Goal: Book appointment/travel/reservation

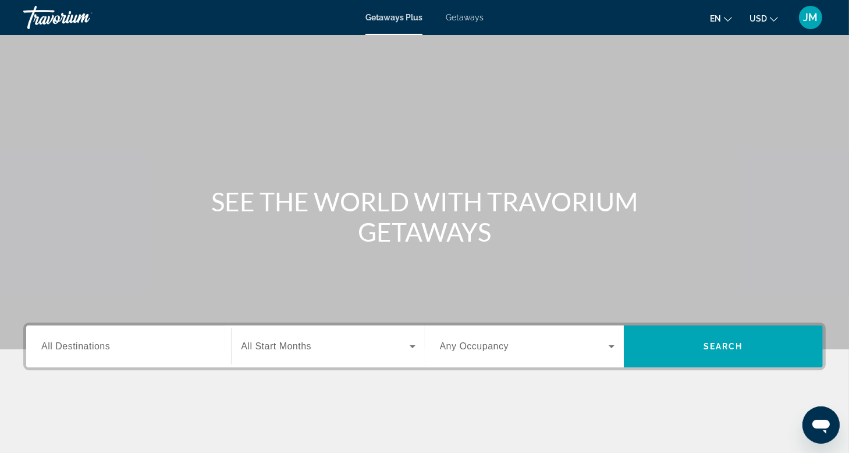
click at [465, 17] on span "Getaways" at bounding box center [465, 17] width 38 height 9
click at [66, 351] on label "Destination All Destinations" at bounding box center [75, 346] width 69 height 10
click at [66, 351] on input "Destination All Destinations" at bounding box center [128, 347] width 175 height 14
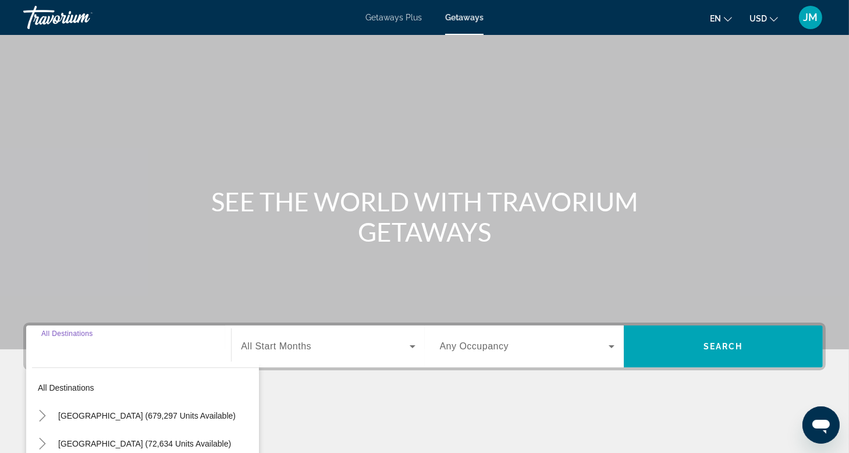
scroll to position [176, 0]
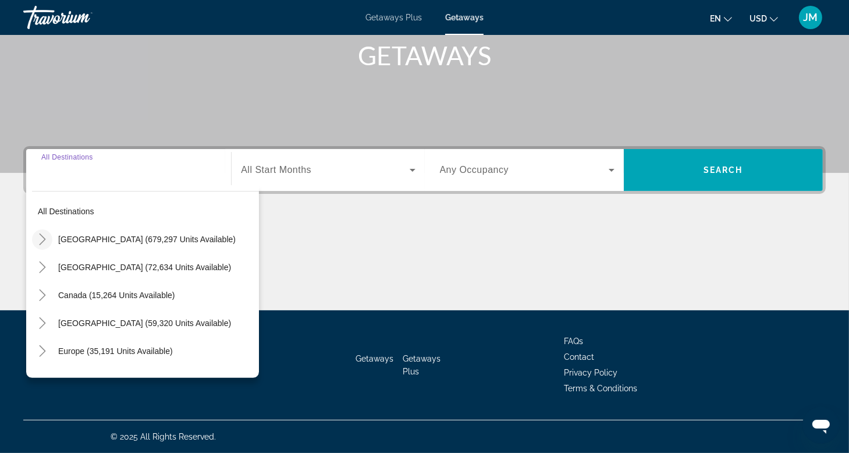
click at [43, 239] on icon "Toggle United States (679,297 units available)" at bounding box center [43, 239] width 12 height 12
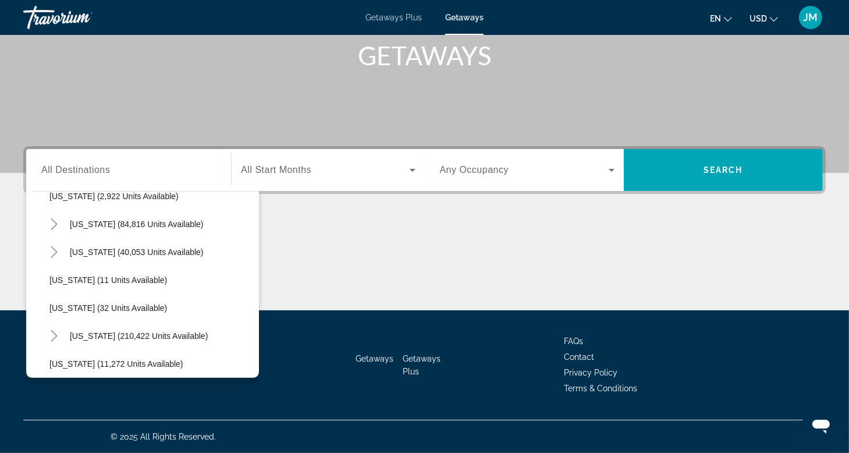
scroll to position [150, 0]
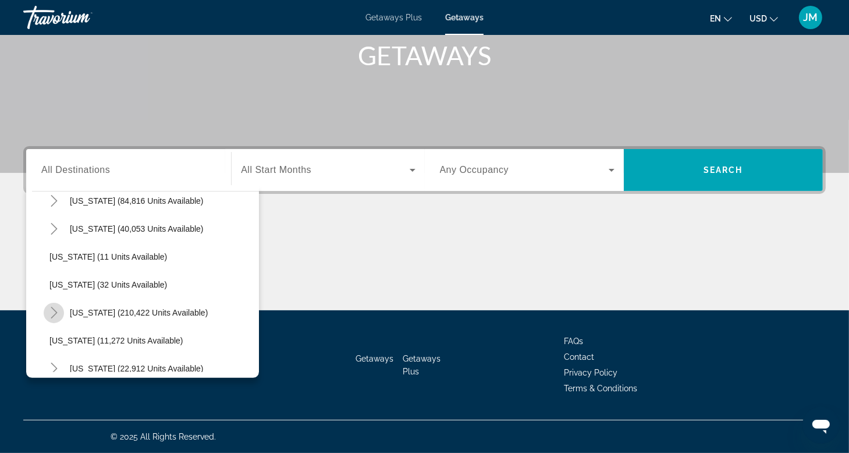
click at [54, 312] on icon "Toggle Florida (210,422 units available)" at bounding box center [54, 313] width 12 height 12
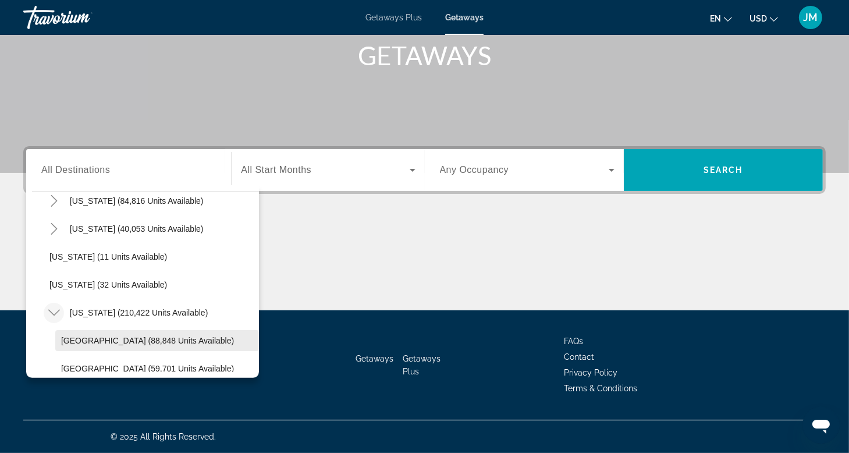
click at [105, 341] on span "[GEOGRAPHIC_DATA] (88,848 units available)" at bounding box center [147, 340] width 173 height 9
type input "**********"
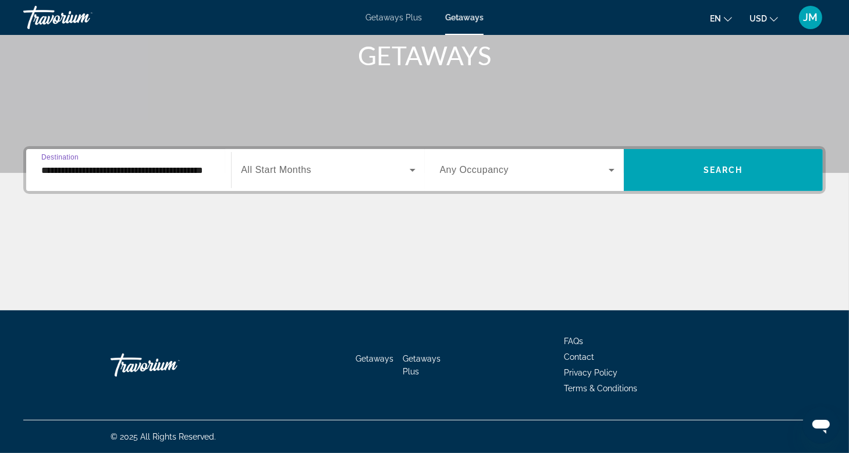
click at [409, 171] on icon "Search widget" at bounding box center [413, 170] width 14 height 14
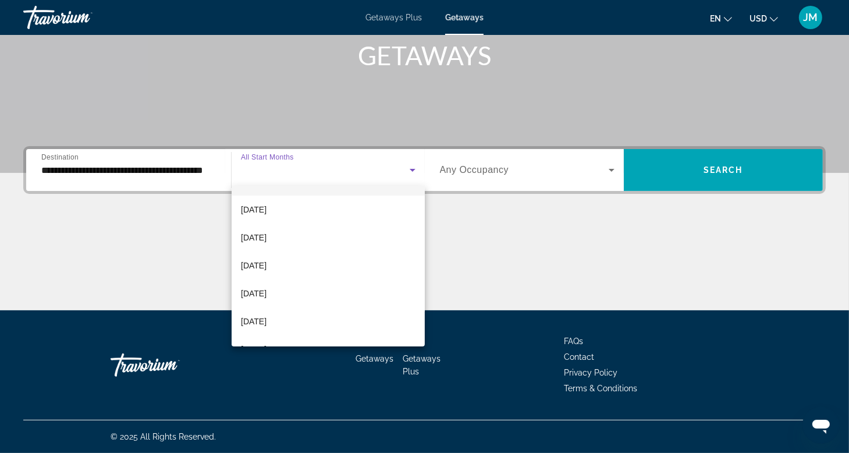
scroll to position [47, 0]
click at [264, 327] on span "[DATE]" at bounding box center [254, 326] width 26 height 14
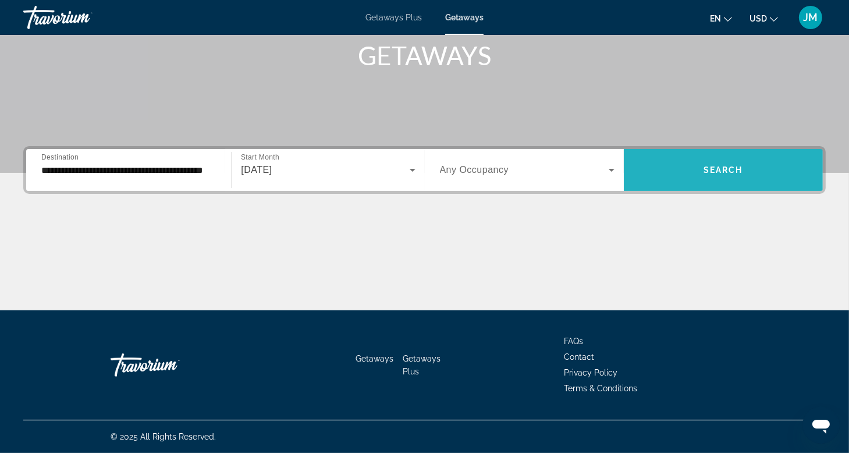
click at [727, 168] on span "Search" at bounding box center [724, 169] width 40 height 9
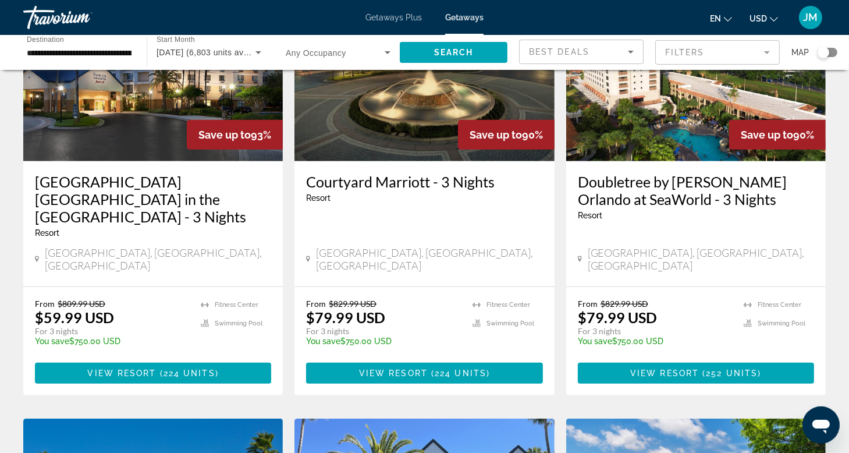
scroll to position [996, 0]
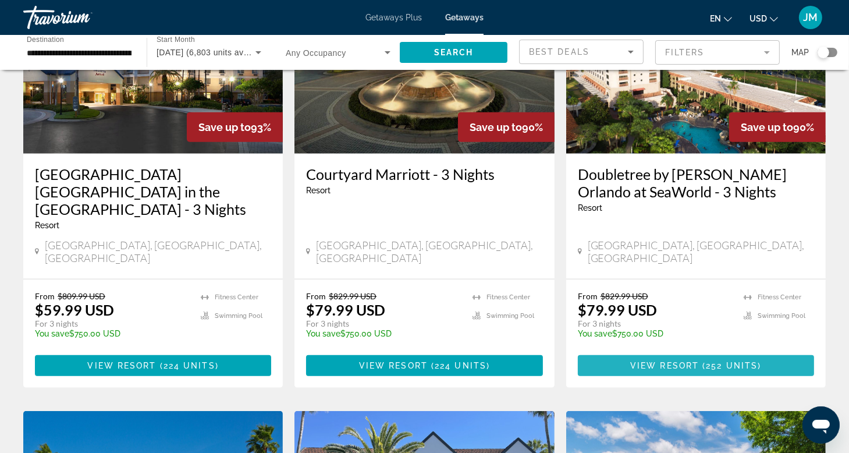
click at [701, 361] on span "Main content" at bounding box center [700, 365] width 3 height 9
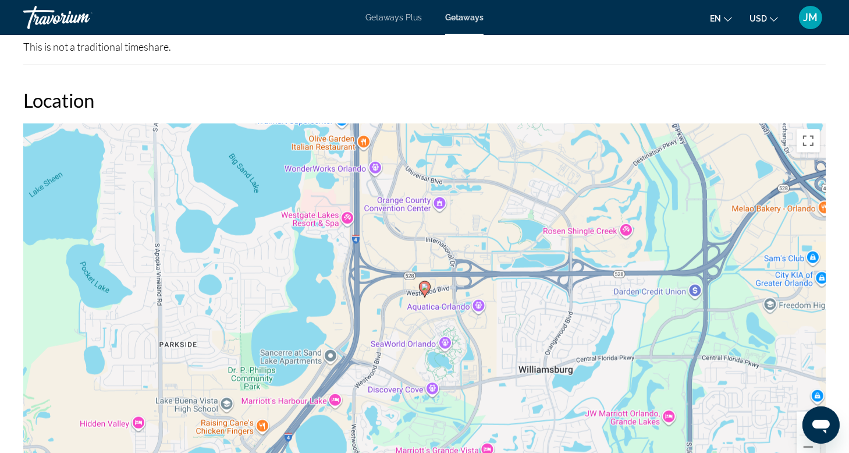
scroll to position [171, 0]
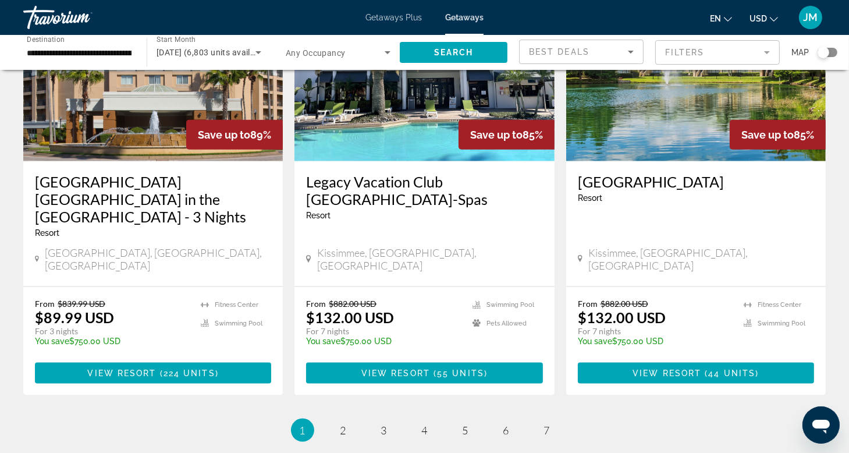
scroll to position [1439, 0]
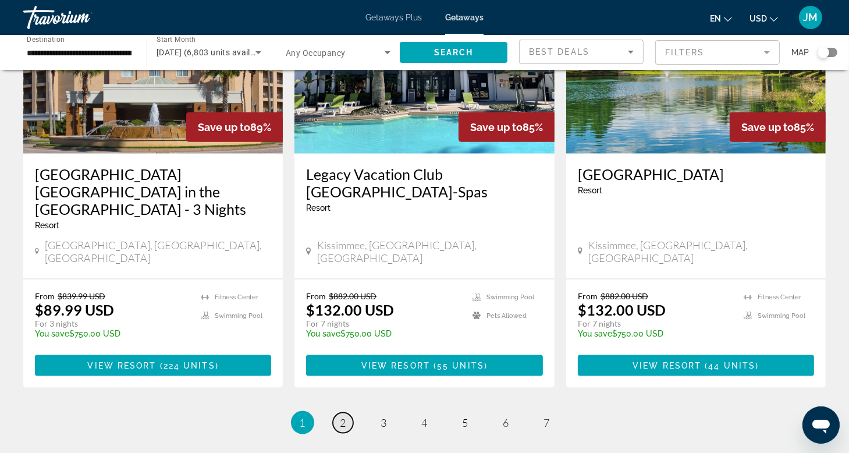
click at [341, 416] on span "2" at bounding box center [344, 422] width 6 height 13
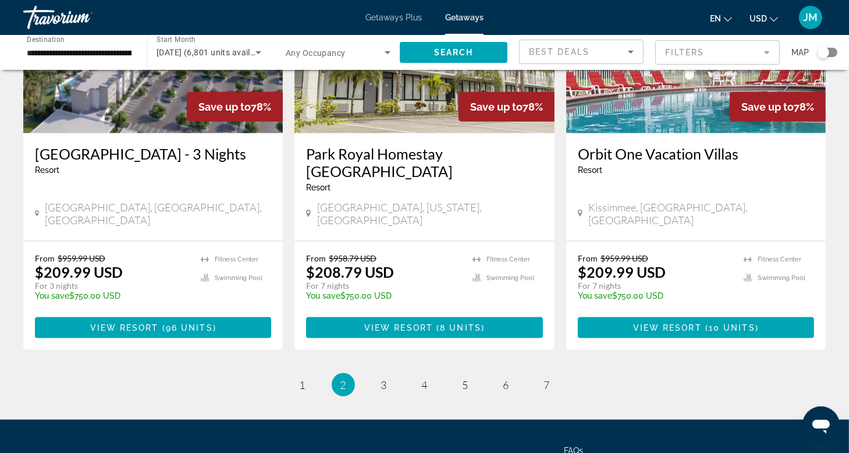
scroll to position [1482, 0]
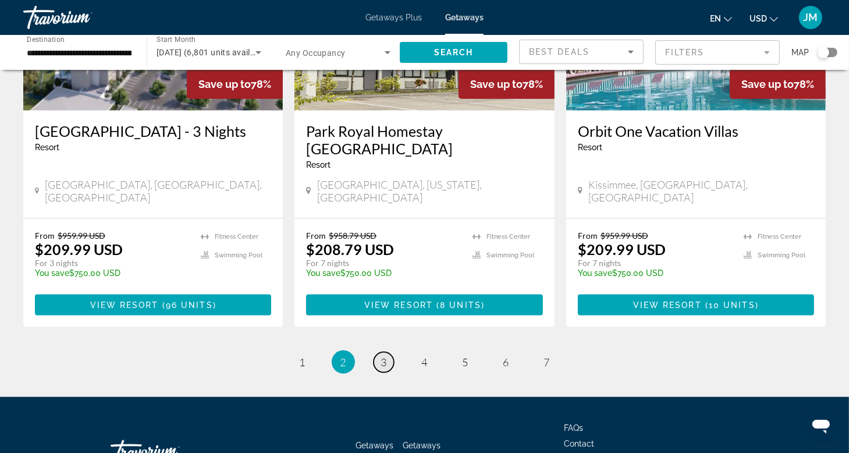
click at [384, 356] on span "3" at bounding box center [384, 362] width 6 height 13
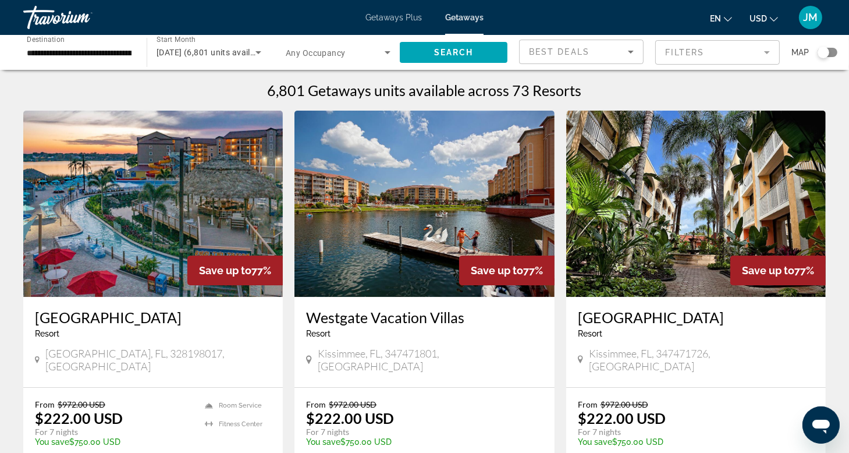
click at [119, 247] on img "Main content" at bounding box center [153, 204] width 260 height 186
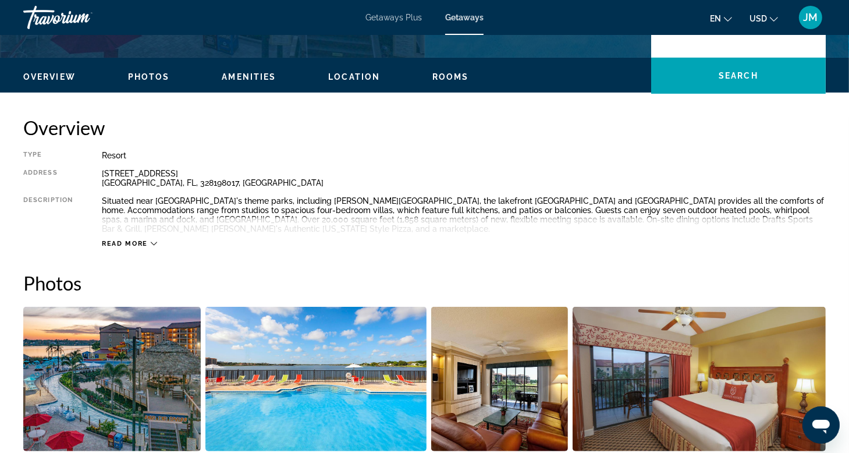
scroll to position [366, 0]
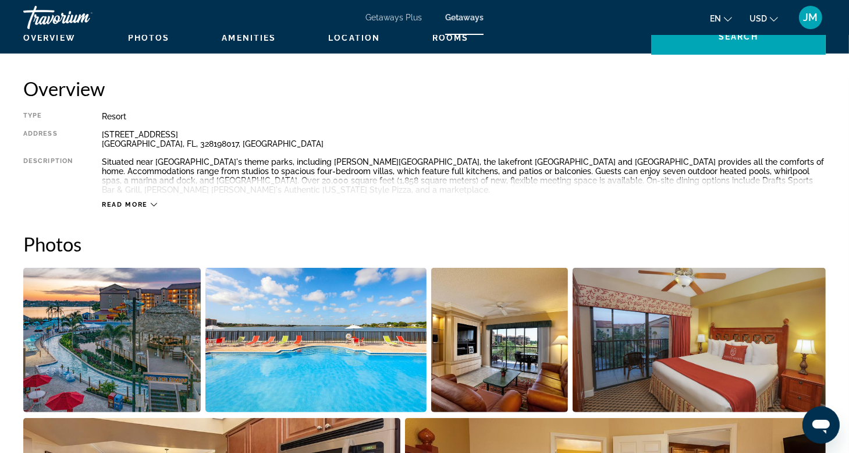
click at [154, 206] on icon "Main content" at bounding box center [154, 204] width 6 height 6
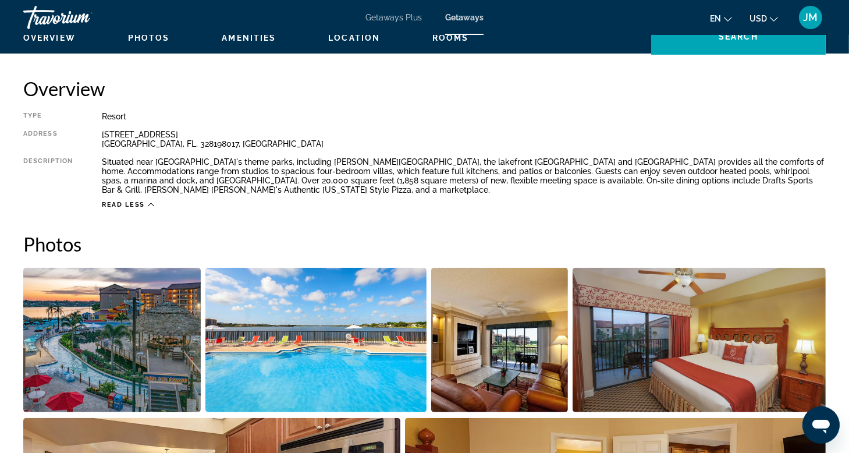
click at [159, 203] on div "Read less" at bounding box center [464, 201] width 724 height 15
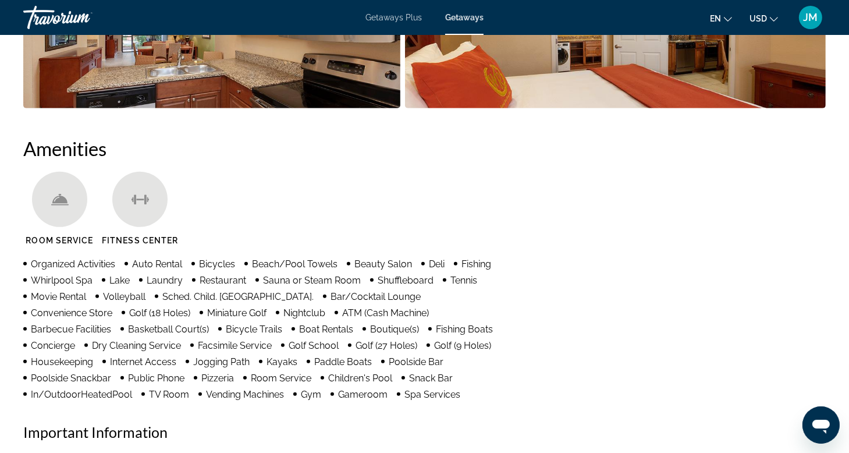
scroll to position [26, 0]
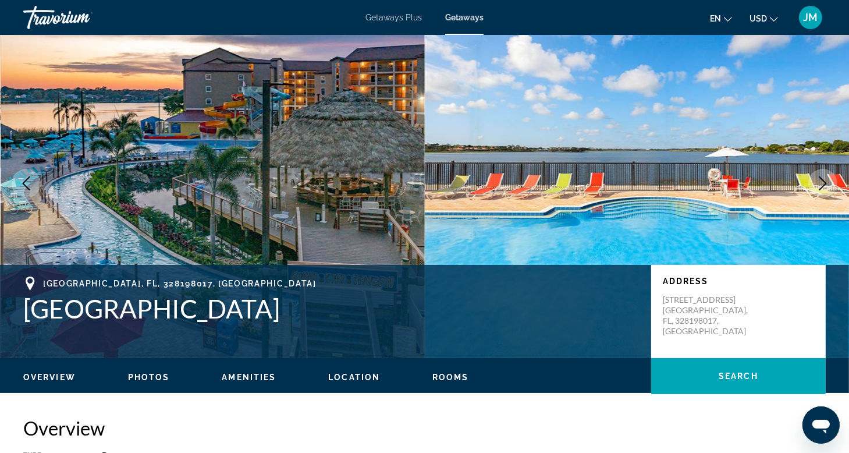
click at [250, 375] on span "Amenities" at bounding box center [249, 377] width 54 height 9
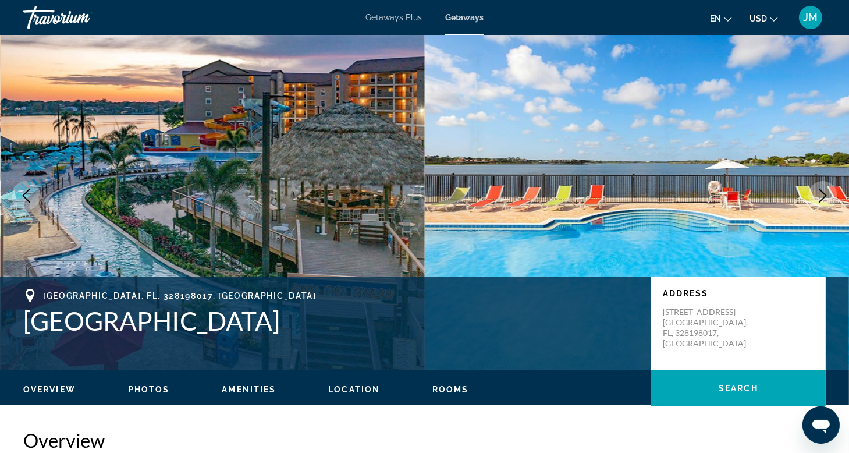
scroll to position [0, 0]
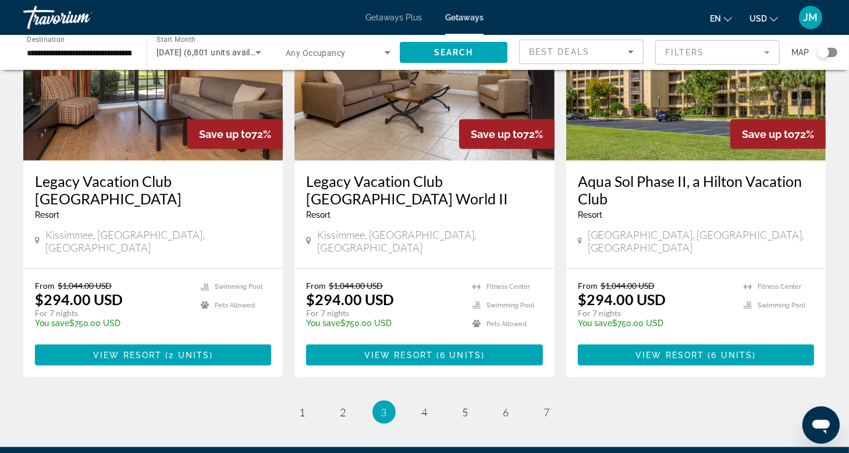
scroll to position [1465, 0]
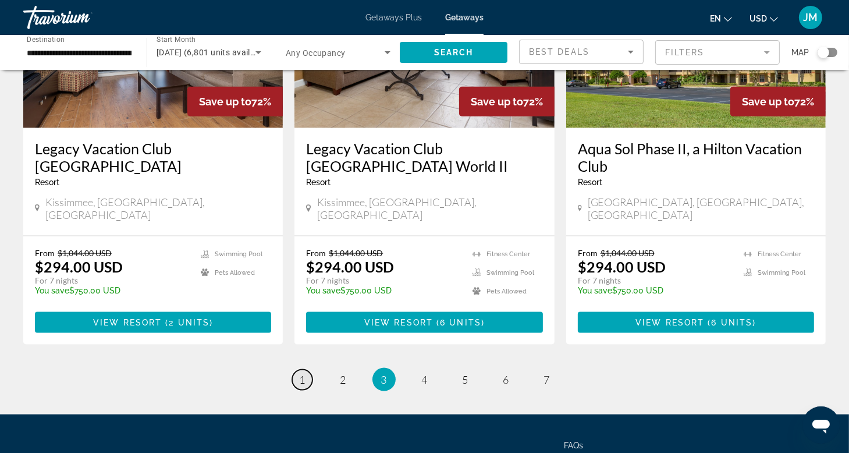
click at [300, 373] on span "1" at bounding box center [303, 379] width 6 height 13
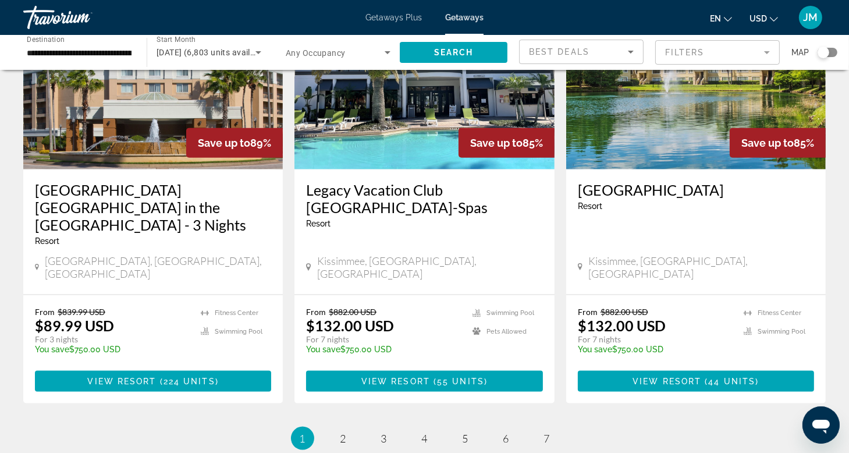
scroll to position [1463, 0]
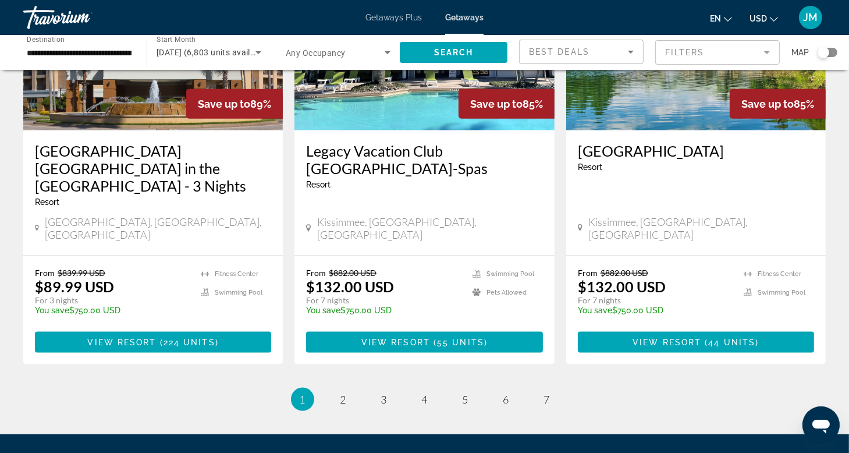
click at [831, 55] on div "Search widget" at bounding box center [828, 52] width 20 height 9
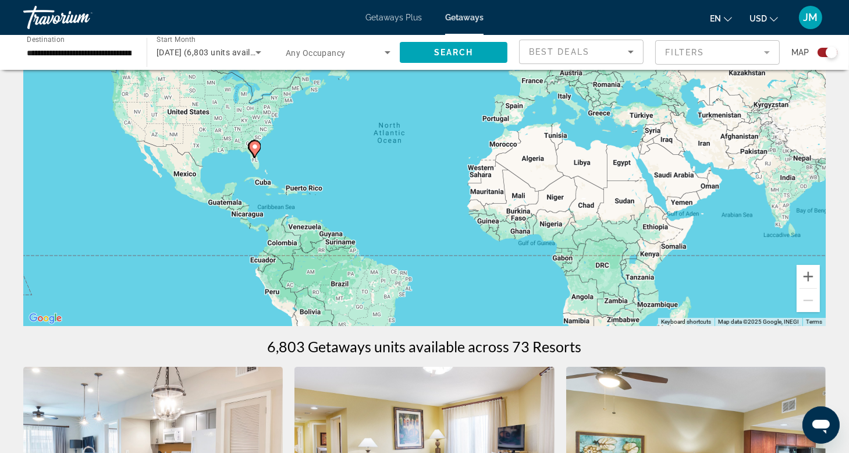
scroll to position [0, 0]
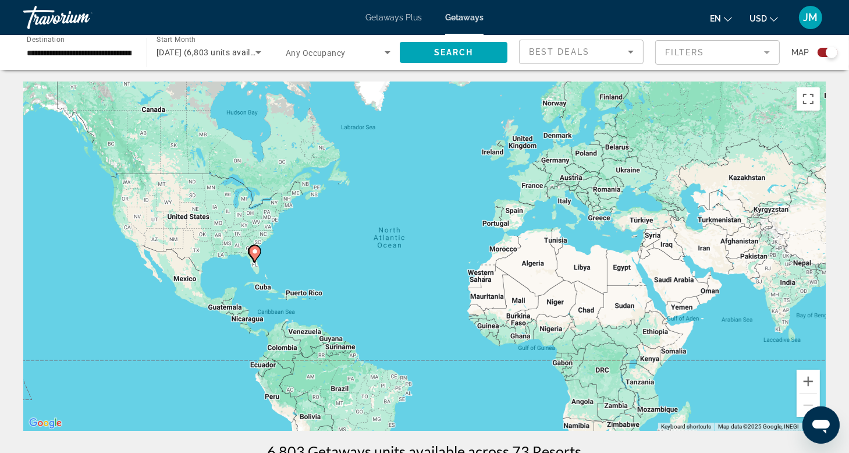
click at [267, 253] on div "To activate drag with keyboard, press Alt + Enter. Once in keyboard drag state,…" at bounding box center [424, 256] width 803 height 349
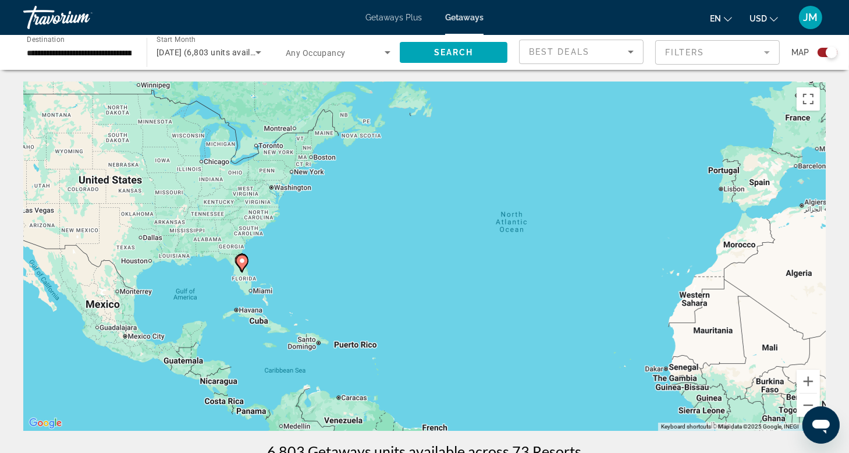
click at [267, 253] on div "To activate drag with keyboard, press Alt + Enter. Once in keyboard drag state,…" at bounding box center [424, 256] width 803 height 349
click at [809, 377] on button "Zoom in" at bounding box center [808, 381] width 23 height 23
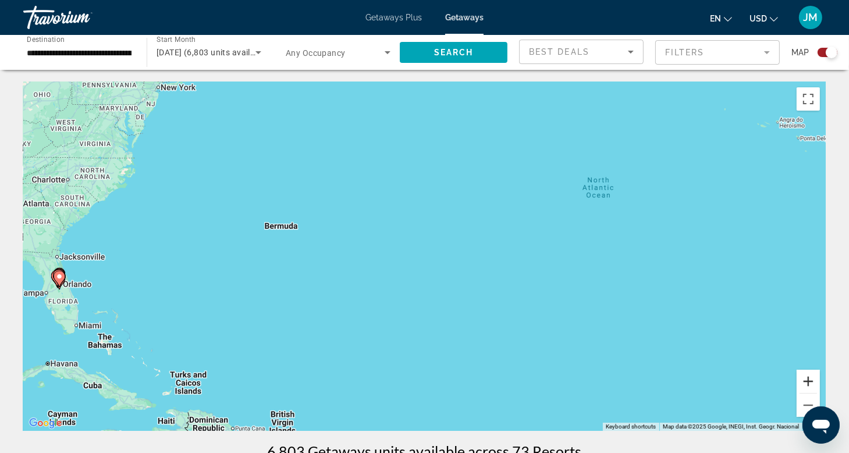
click at [809, 377] on button "Zoom in" at bounding box center [808, 381] width 23 height 23
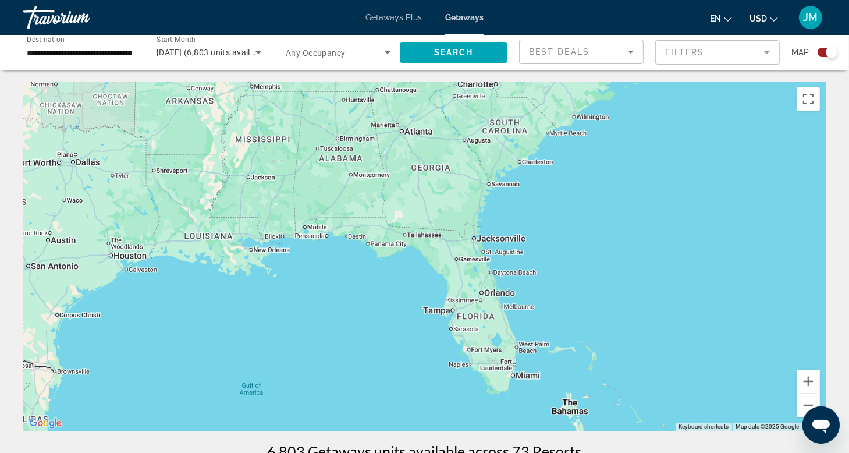
drag, startPoint x: 63, startPoint y: 301, endPoint x: 857, endPoint y: 279, distance: 793.9
click at [849, 279] on html "**********" at bounding box center [424, 226] width 849 height 453
click at [808, 380] on button "Zoom in" at bounding box center [808, 381] width 23 height 23
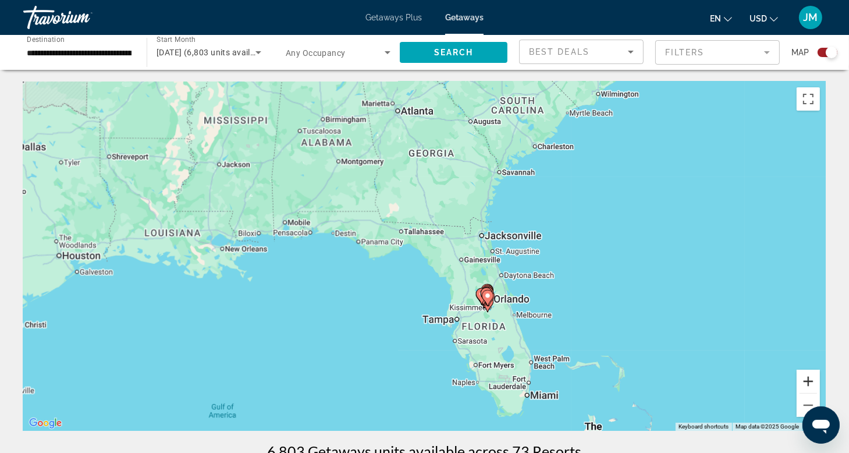
click at [808, 380] on button "Zoom in" at bounding box center [808, 381] width 23 height 23
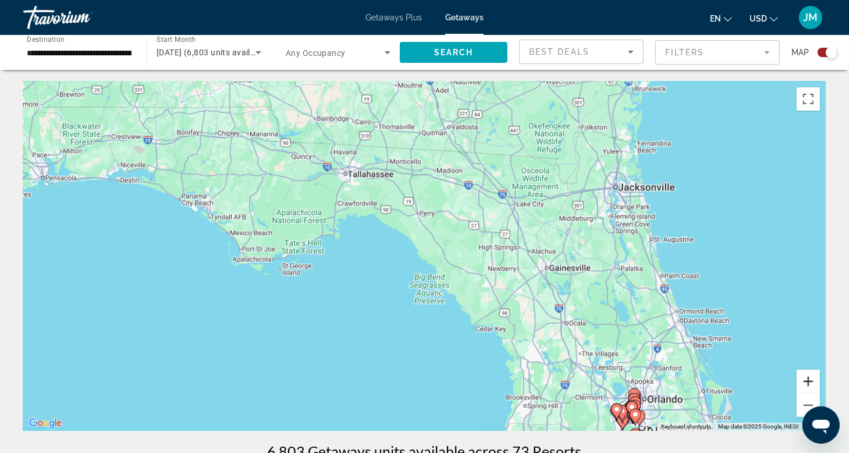
click at [808, 380] on button "Zoom in" at bounding box center [808, 381] width 23 height 23
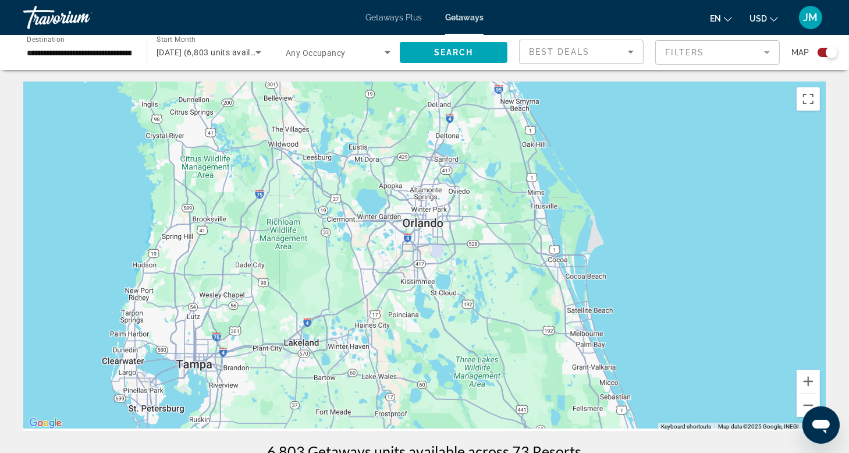
drag, startPoint x: 643, startPoint y: 376, endPoint x: 187, endPoint y: 45, distance: 563.6
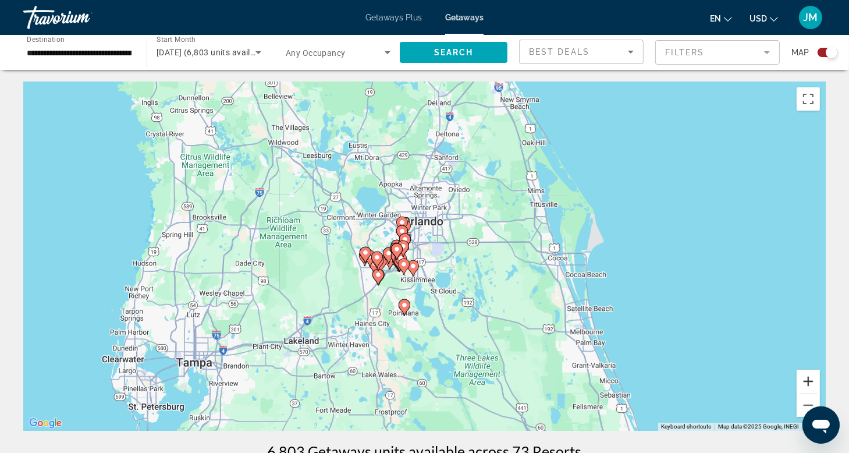
click at [809, 381] on button "Zoom in" at bounding box center [808, 381] width 23 height 23
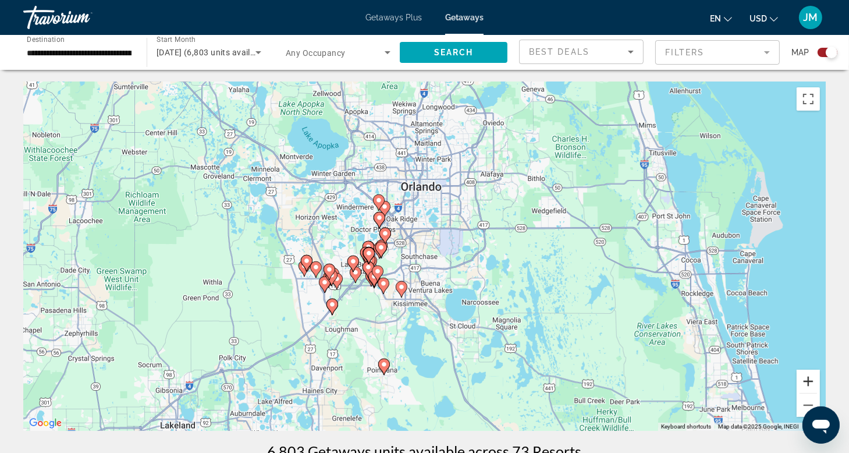
click at [809, 381] on button "Zoom in" at bounding box center [808, 381] width 23 height 23
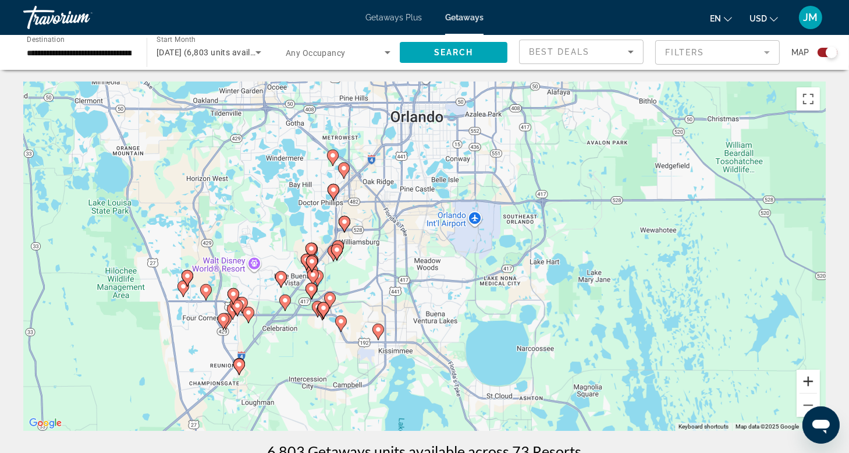
click at [809, 381] on button "Zoom in" at bounding box center [808, 381] width 23 height 23
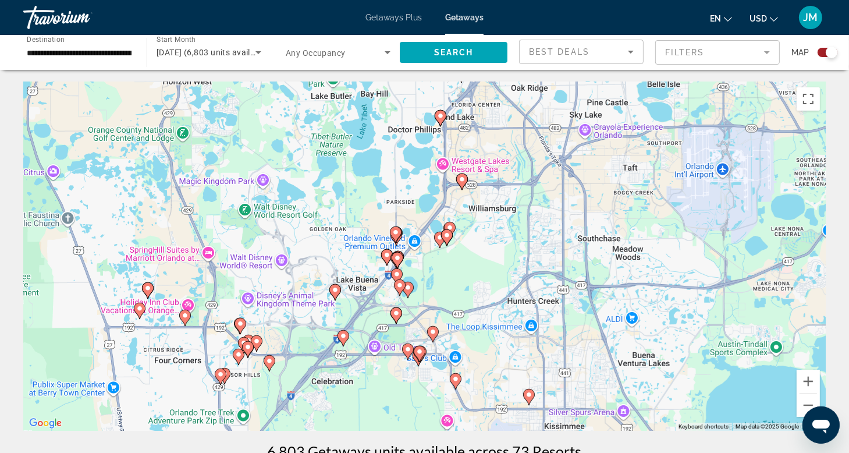
drag, startPoint x: 312, startPoint y: 306, endPoint x: 512, endPoint y: 286, distance: 200.6
click at [512, 286] on div "To activate drag with keyboard, press Alt + Enter. Once in keyboard drag state,…" at bounding box center [424, 256] width 803 height 349
click at [410, 150] on div "To activate drag with keyboard, press Alt + Enter. Once in keyboard drag state,…" at bounding box center [424, 256] width 803 height 349
click at [809, 384] on button "Zoom in" at bounding box center [808, 381] width 23 height 23
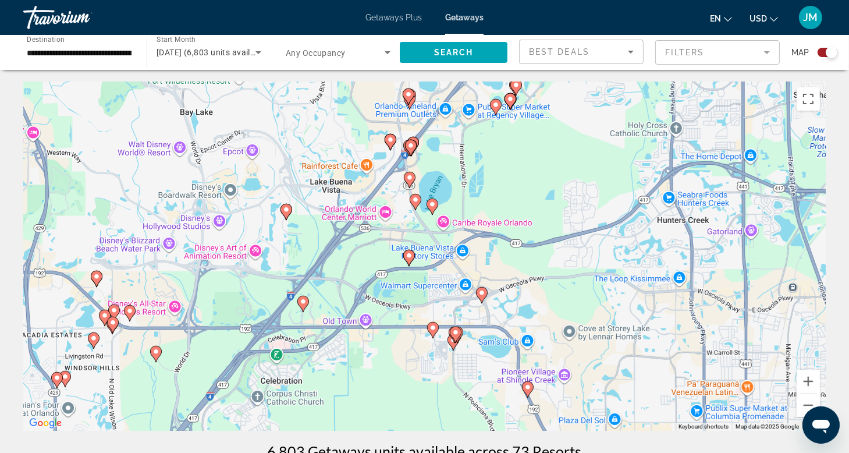
drag, startPoint x: 419, startPoint y: 349, endPoint x: 462, endPoint y: 222, distance: 134.0
click at [462, 222] on div "To activate drag with keyboard, press Alt + Enter. Once in keyboard drag state,…" at bounding box center [424, 256] width 803 height 349
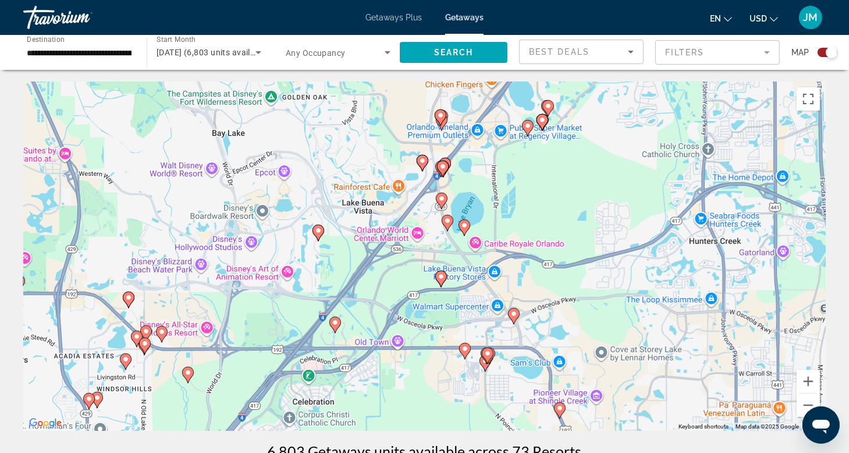
drag, startPoint x: 528, startPoint y: 338, endPoint x: 568, endPoint y: 362, distance: 47.2
click at [568, 362] on div "To activate drag with keyboard, press Alt + Enter. Once in keyboard drag state,…" at bounding box center [424, 256] width 803 height 349
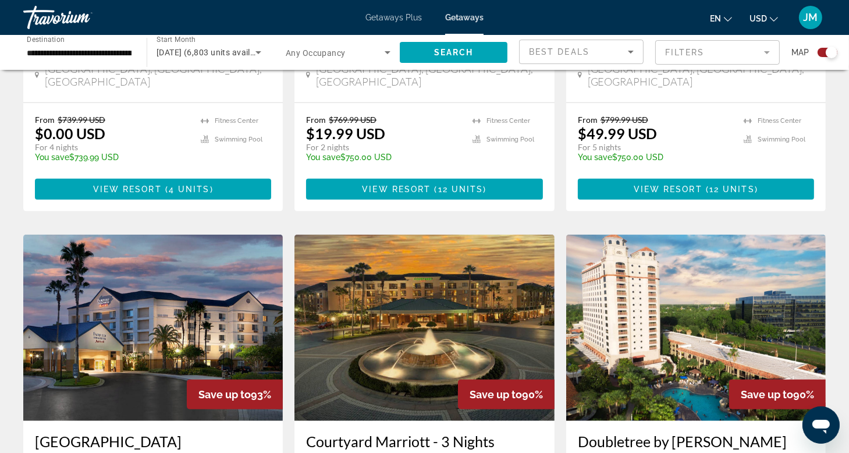
scroll to position [1144, 0]
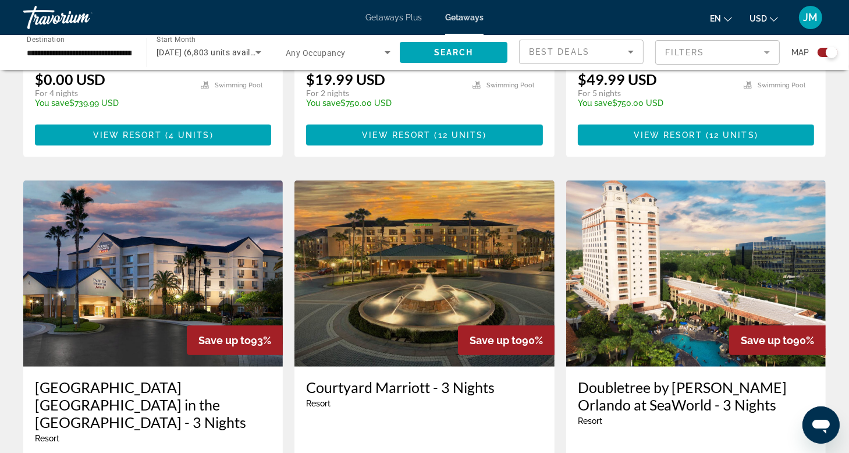
click at [695, 295] on img "Main content" at bounding box center [697, 273] width 260 height 186
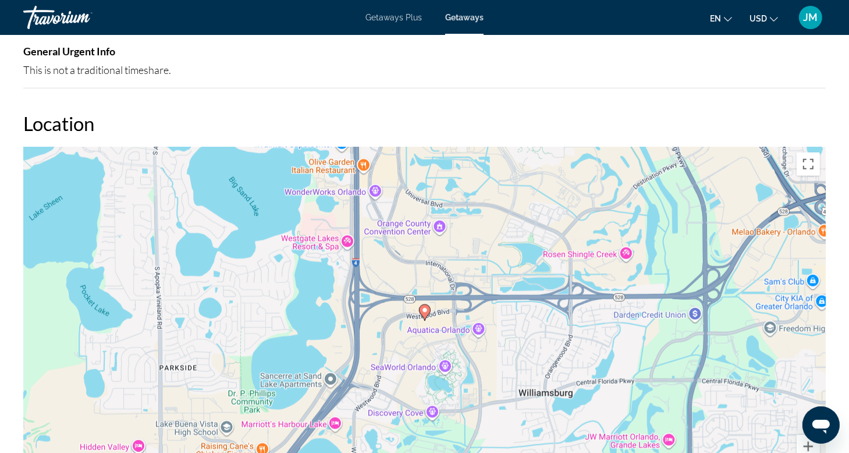
scroll to position [1300, 0]
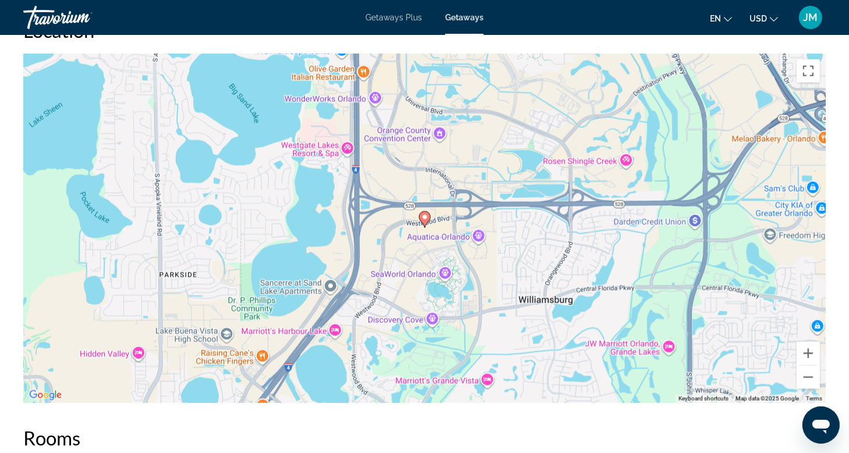
click at [347, 150] on div "To activate drag with keyboard, press Alt + Enter. Once in keyboard drag state,…" at bounding box center [424, 228] width 803 height 349
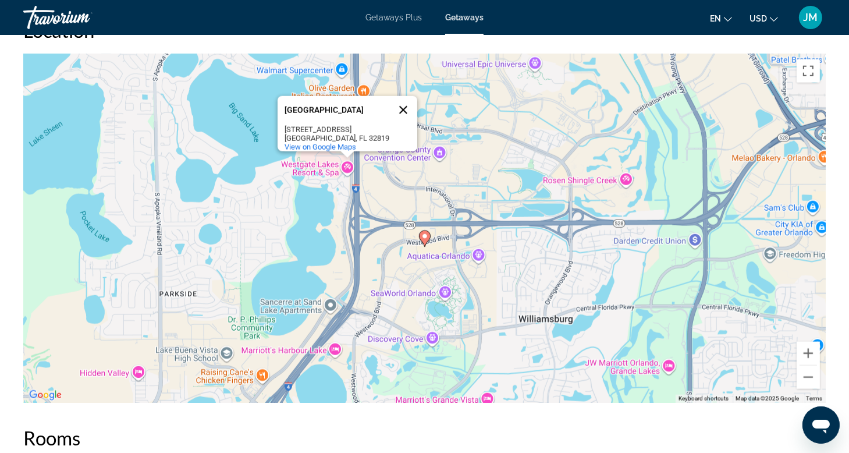
click at [403, 98] on button "Close" at bounding box center [404, 110] width 28 height 28
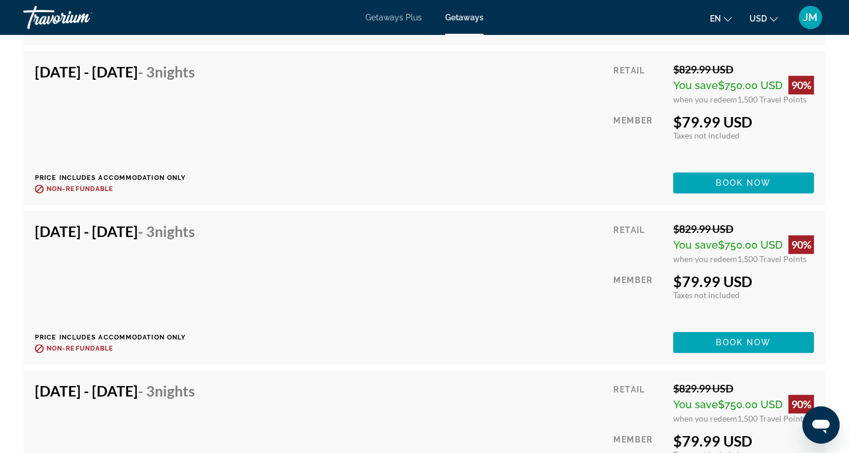
scroll to position [3178, 0]
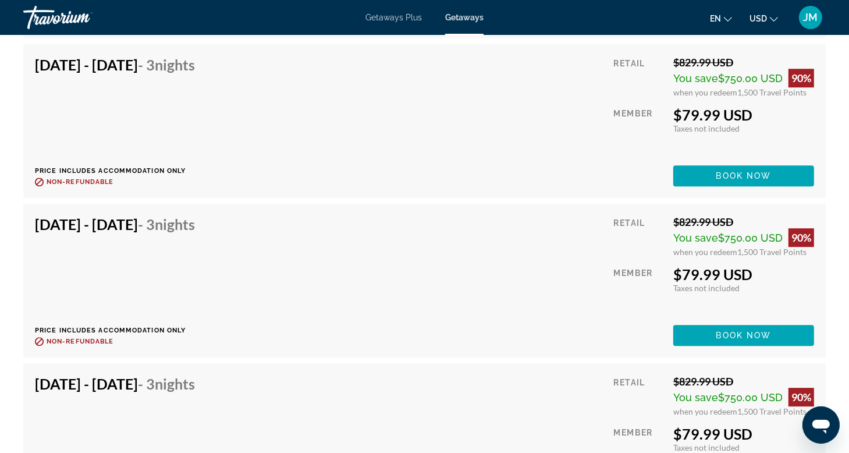
drag, startPoint x: 850, startPoint y: 451, endPoint x: 847, endPoint y: 444, distance: 7.3
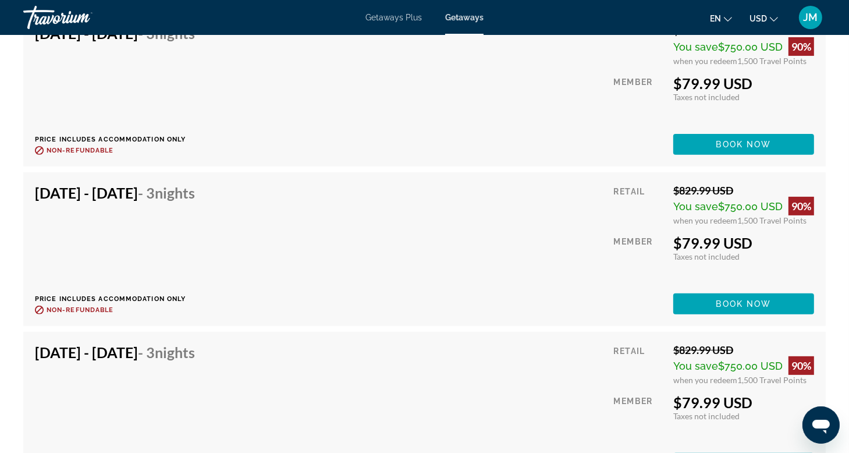
scroll to position [4696, 0]
